Goal: Transaction & Acquisition: Purchase product/service

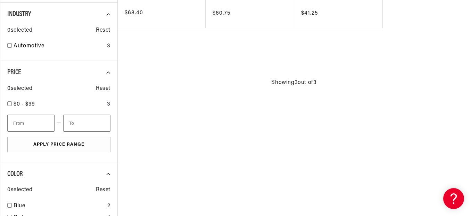
scroll to position [417, 0]
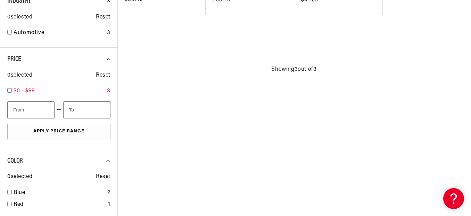
click at [10, 91] on input "checkbox" at bounding box center [9, 90] width 5 height 5
checkbox input "true"
type input "100"
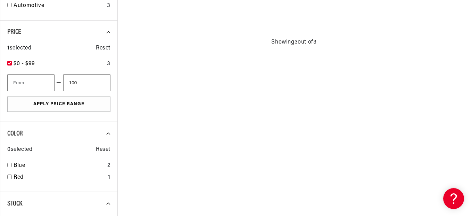
scroll to position [487, 0]
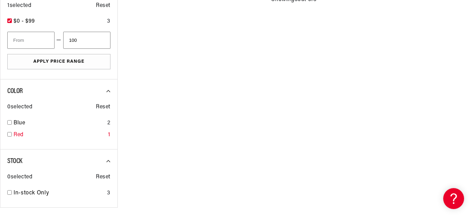
click at [10, 134] on input "checkbox" at bounding box center [9, 134] width 5 height 5
checkbox input "true"
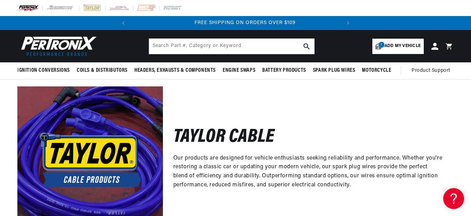
scroll to position [0, 211]
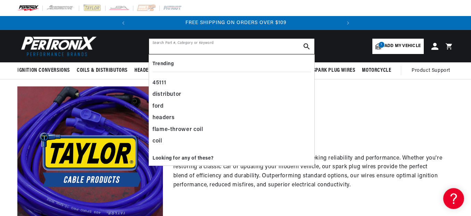
click at [168, 47] on input "text" at bounding box center [231, 46] width 165 height 15
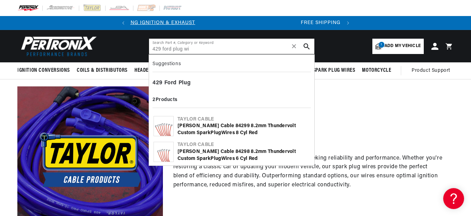
scroll to position [0, 0]
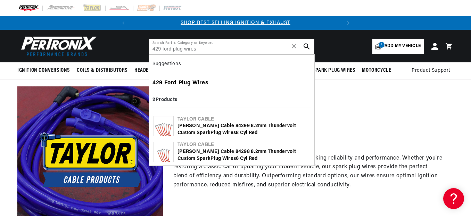
type input "429 ford plug wires"
click at [188, 83] on b "Plug" at bounding box center [185, 83] width 13 height 6
